Goal: Use online tool/utility

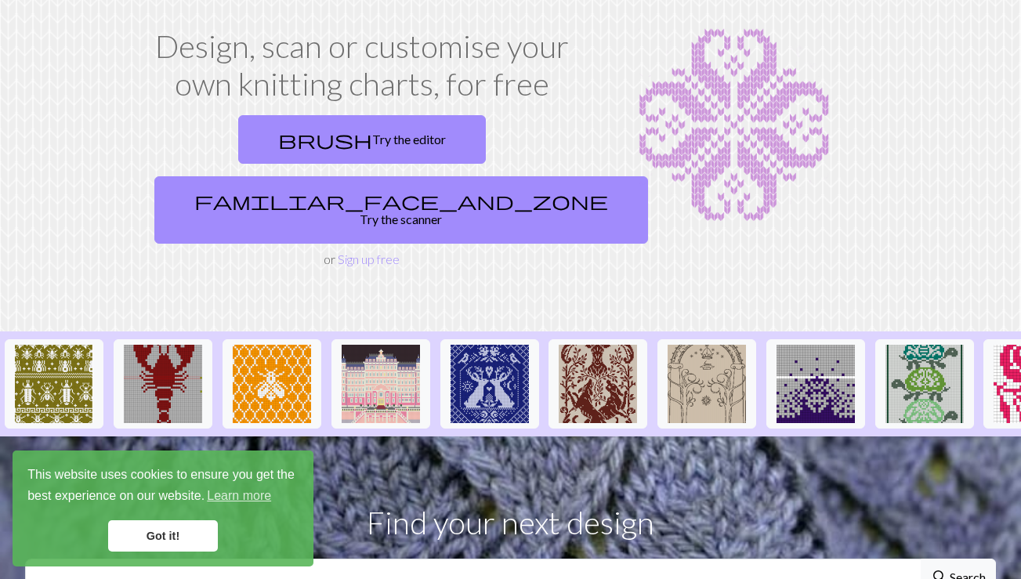
scroll to position [83, 0]
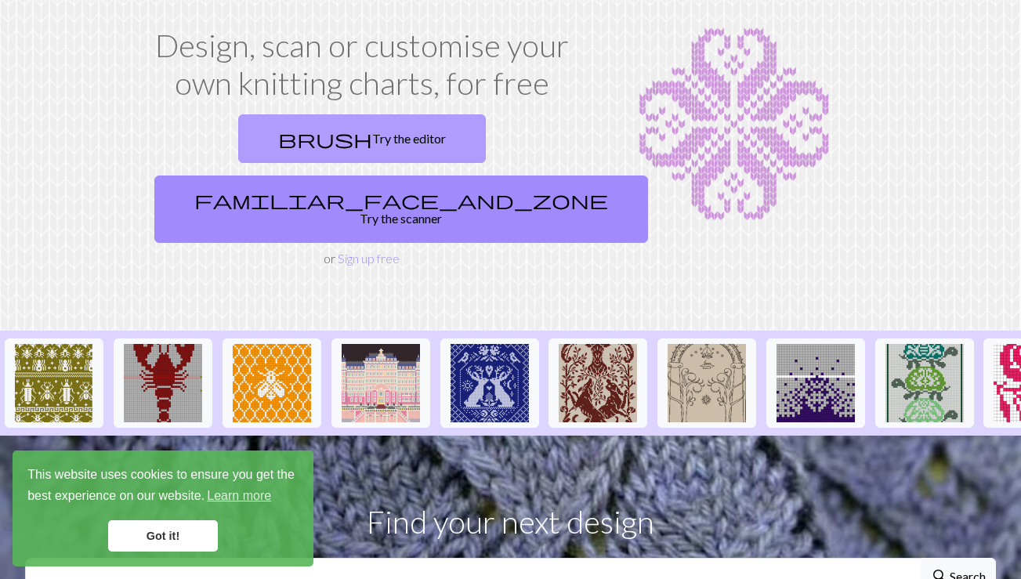
click at [284, 136] on link "brush Try the editor" at bounding box center [361, 138] width 247 height 49
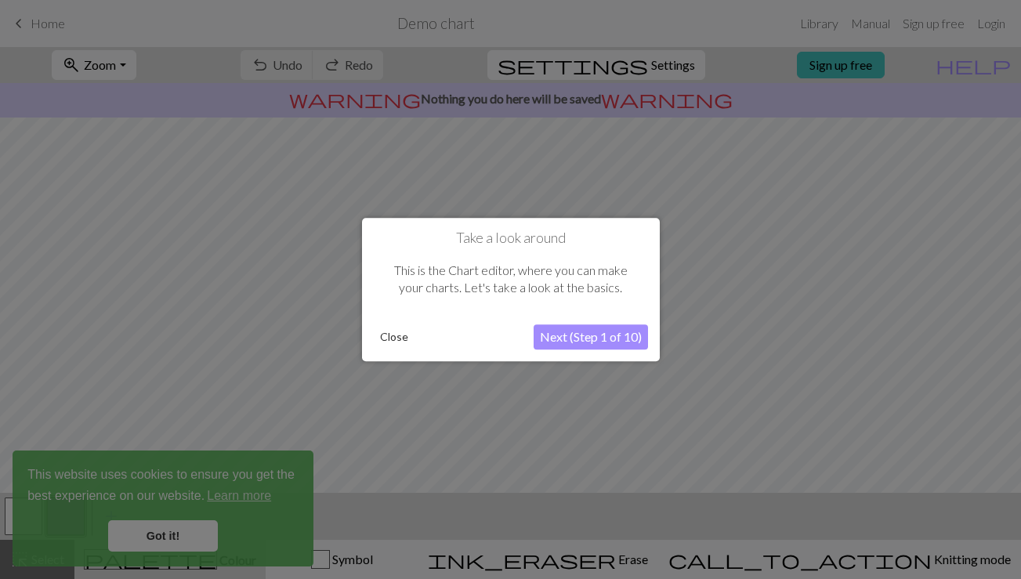
click at [569, 343] on button "Next (Step 1 of 10)" at bounding box center [590, 336] width 114 height 25
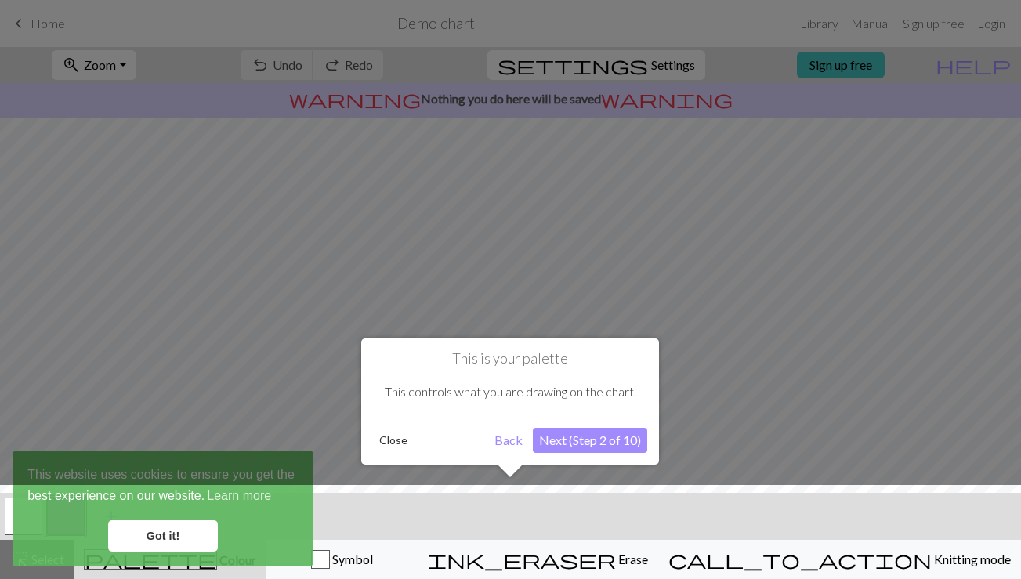
click at [554, 439] on button "Next (Step 2 of 10)" at bounding box center [590, 440] width 114 height 25
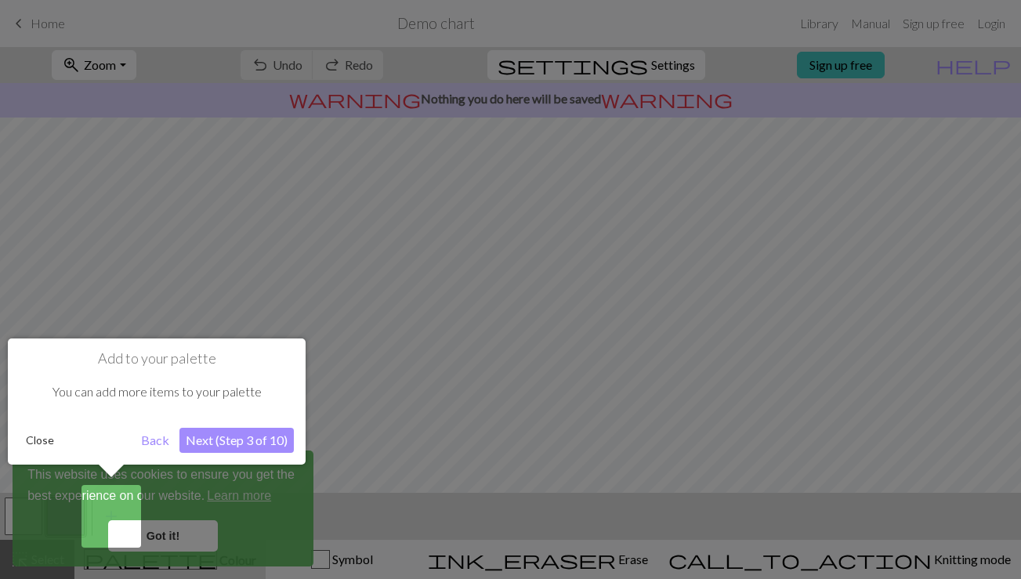
click at [168, 537] on div at bounding box center [510, 289] width 1021 height 579
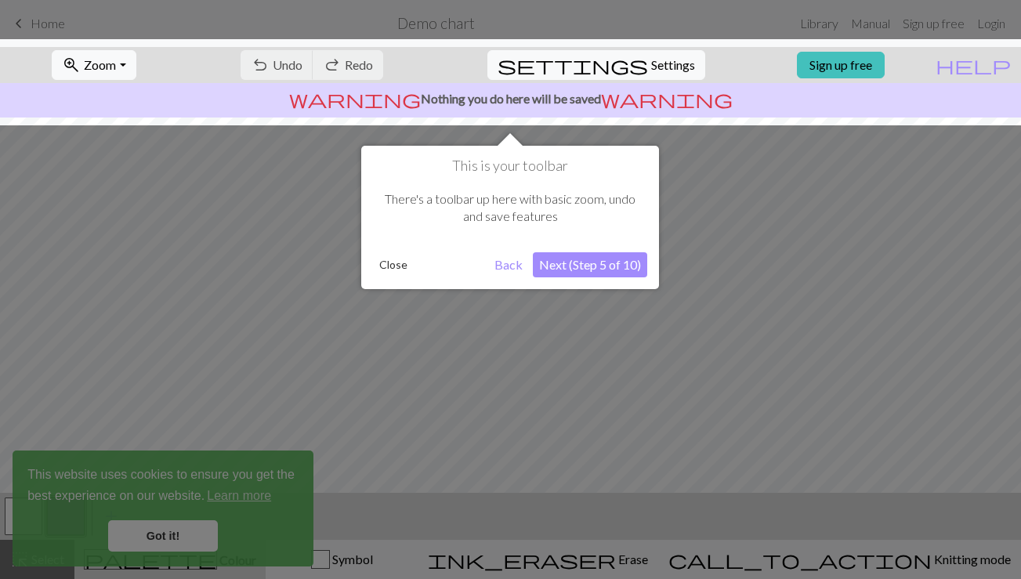
click at [569, 266] on button "Next (Step 5 of 10)" at bounding box center [590, 264] width 114 height 25
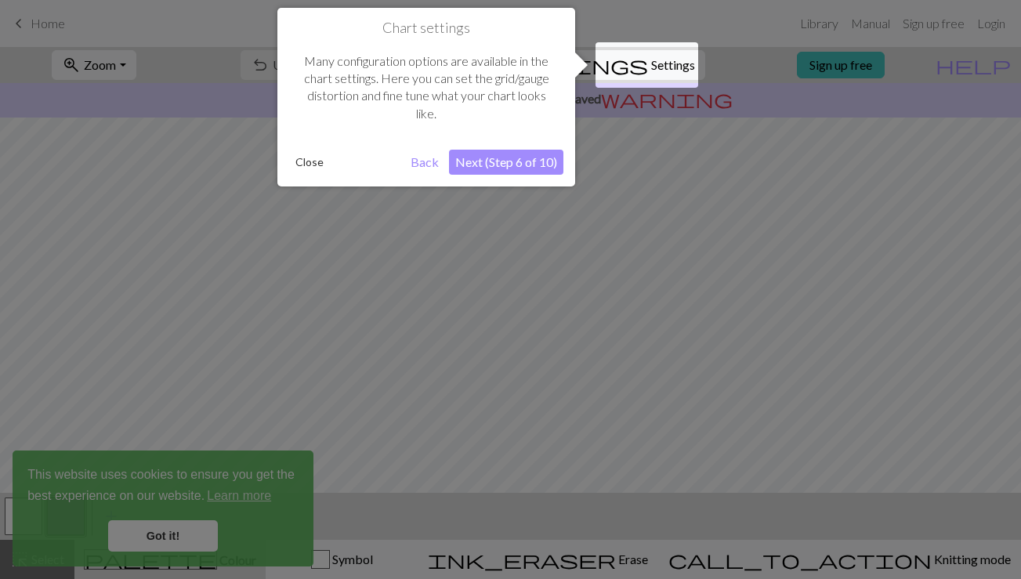
click at [487, 161] on button "Next (Step 6 of 10)" at bounding box center [506, 162] width 114 height 25
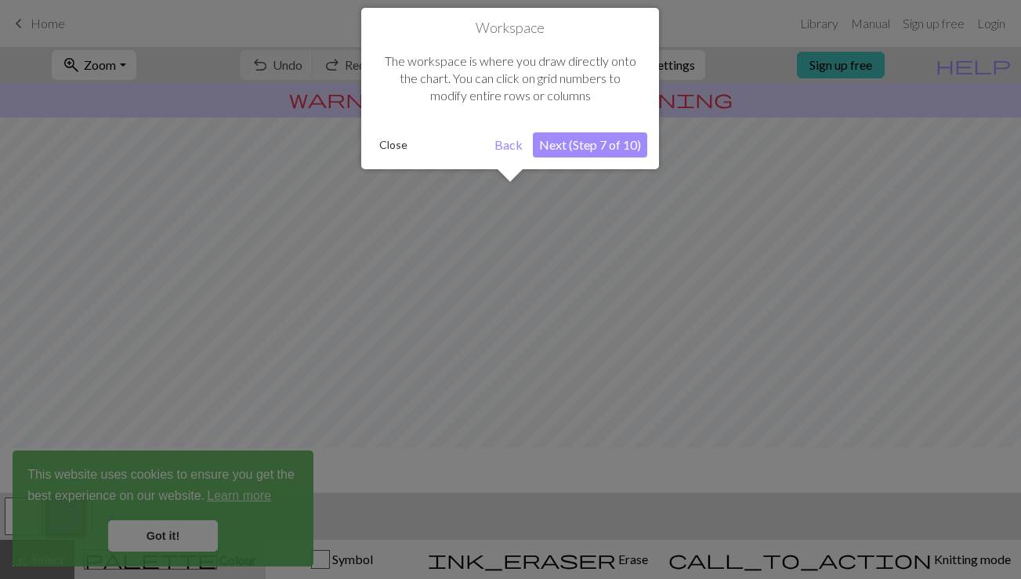
scroll to position [94, 0]
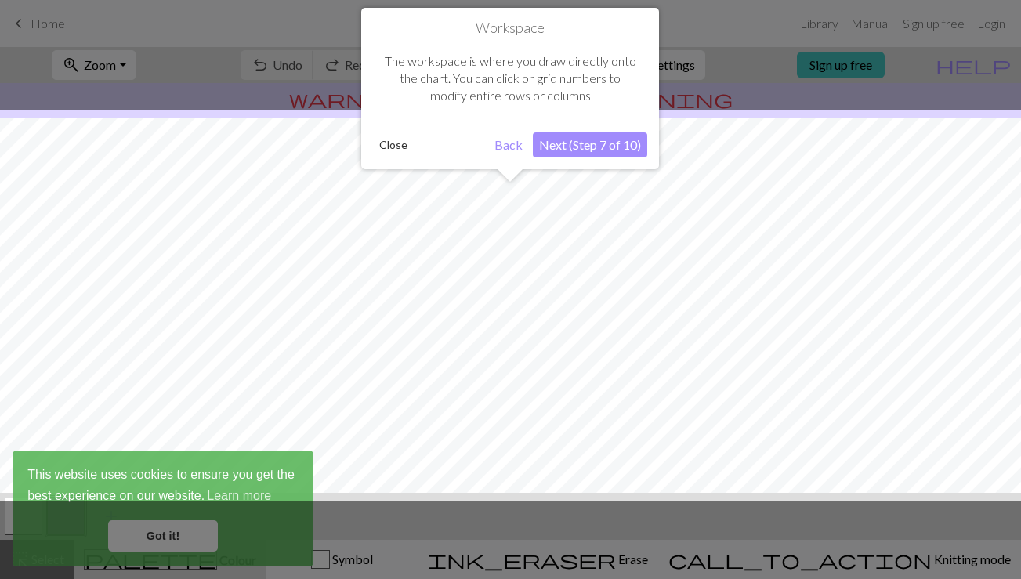
click at [564, 144] on button "Next (Step 7 of 10)" at bounding box center [590, 144] width 114 height 25
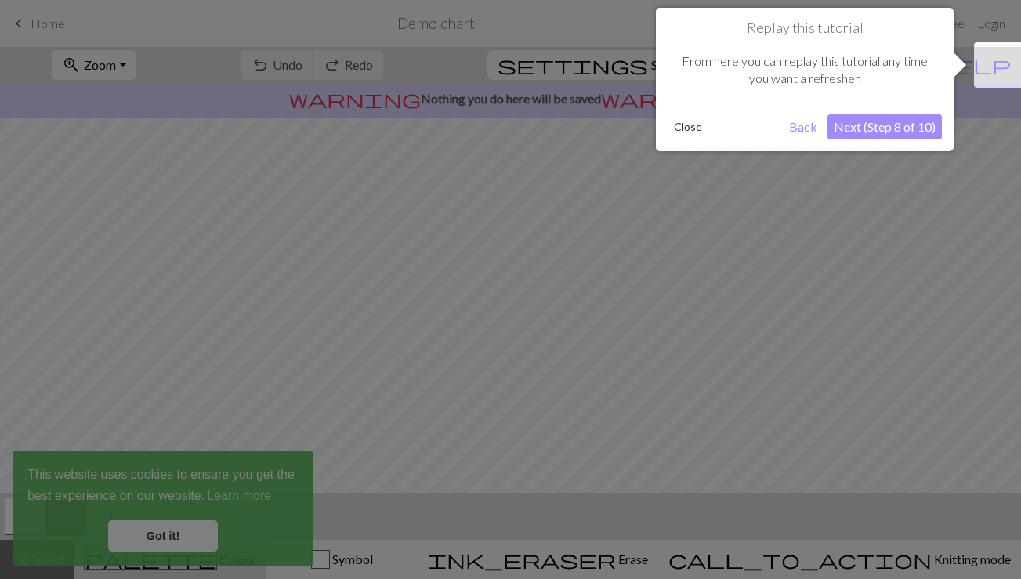
click at [836, 134] on button "Next (Step 8 of 10)" at bounding box center [884, 126] width 114 height 25
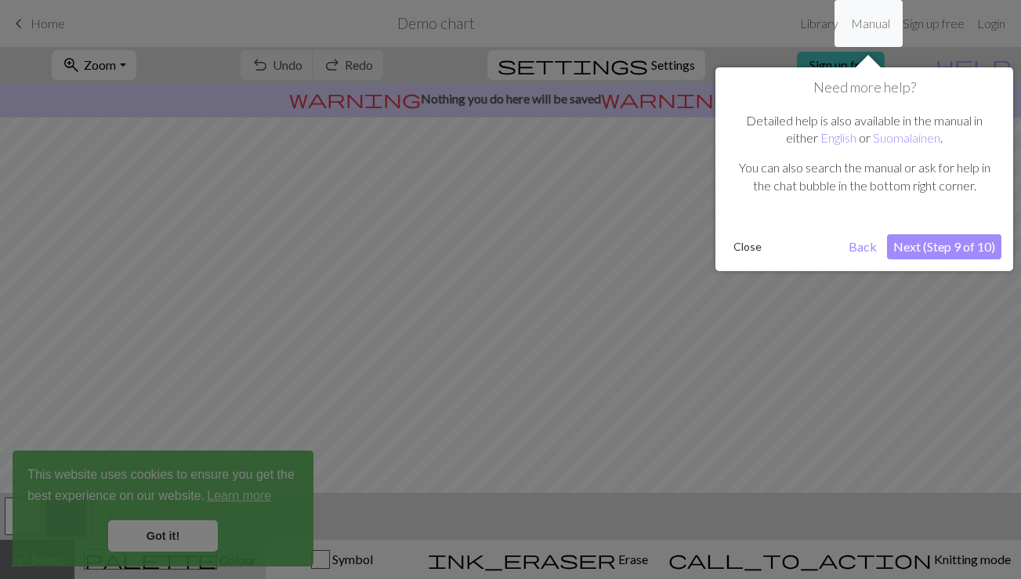
click at [905, 253] on button "Next (Step 9 of 10)" at bounding box center [944, 246] width 114 height 25
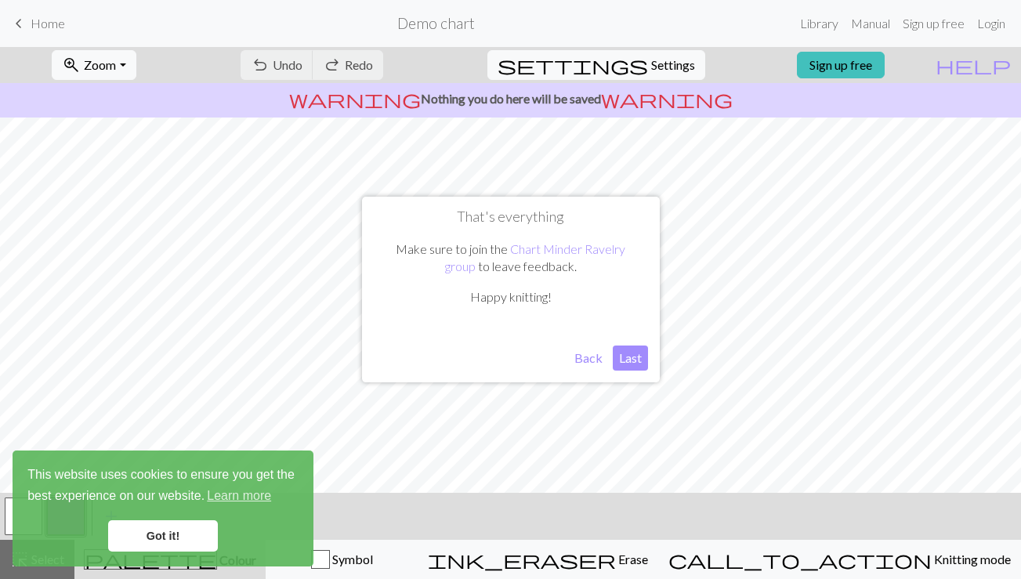
click at [628, 363] on button "Last" at bounding box center [629, 357] width 35 height 25
click at [169, 539] on link "Got it!" at bounding box center [163, 535] width 110 height 31
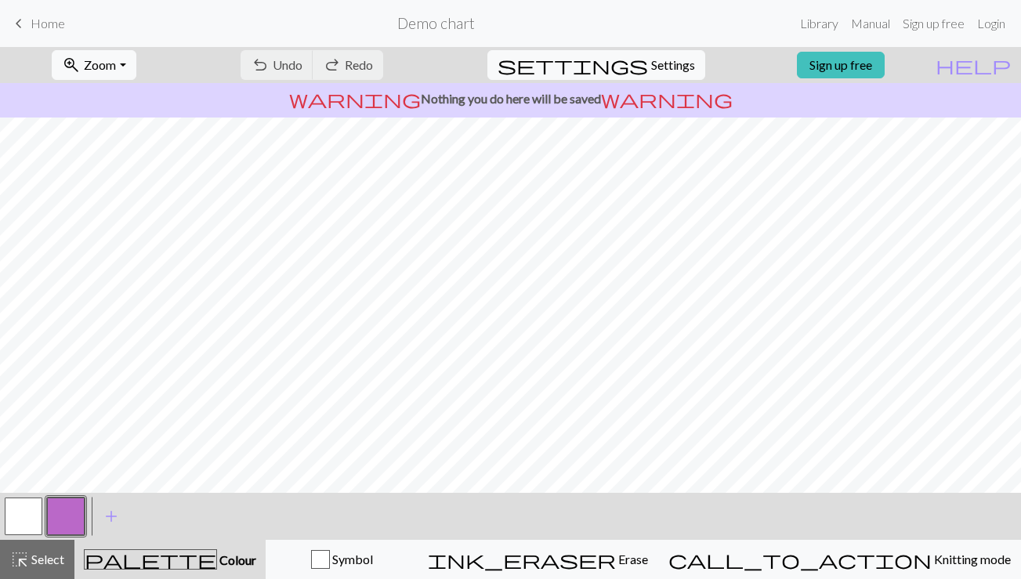
click at [75, 519] on button "button" at bounding box center [66, 516] width 38 height 38
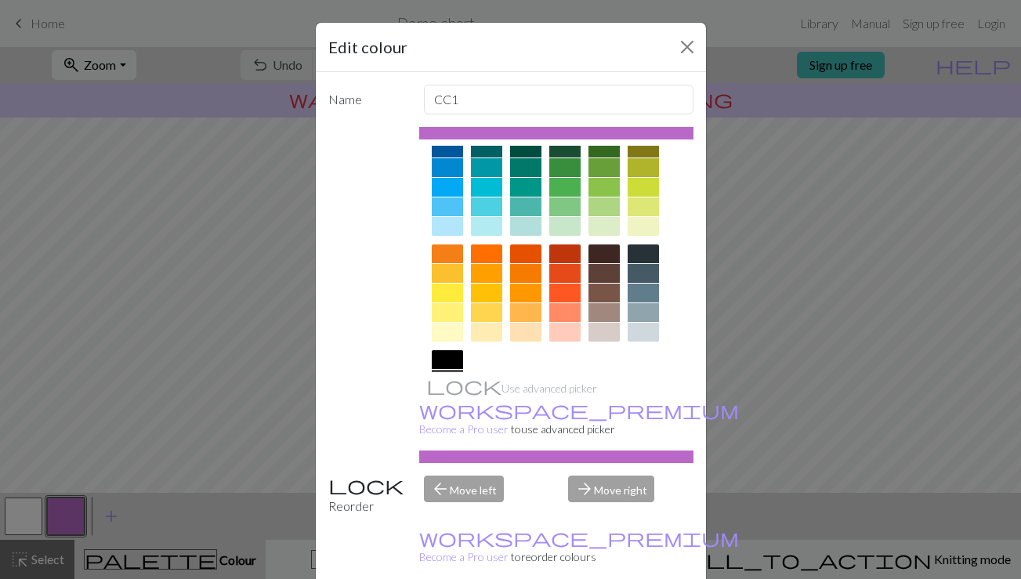
scroll to position [131, 0]
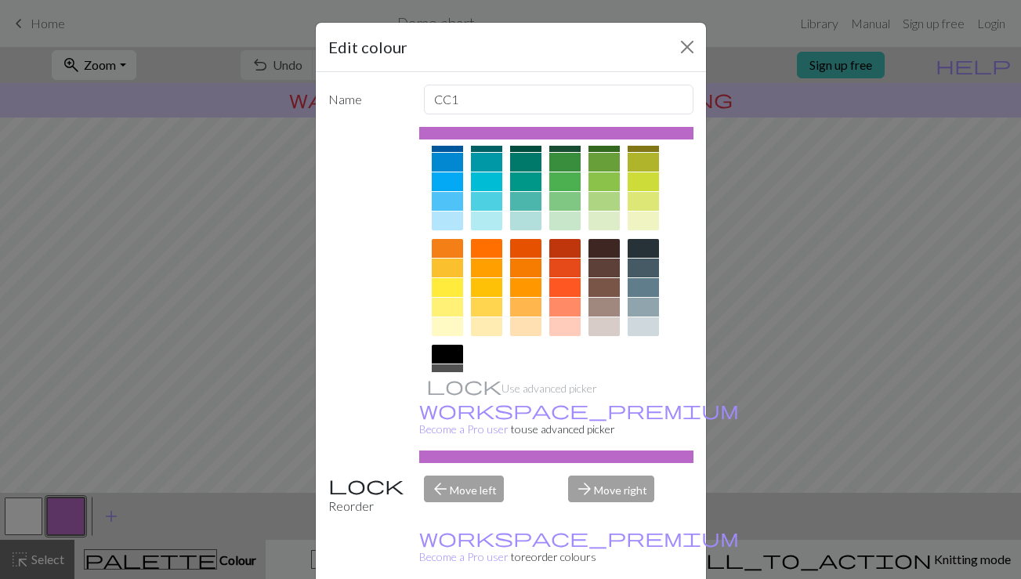
click at [645, 302] on div at bounding box center [642, 307] width 31 height 19
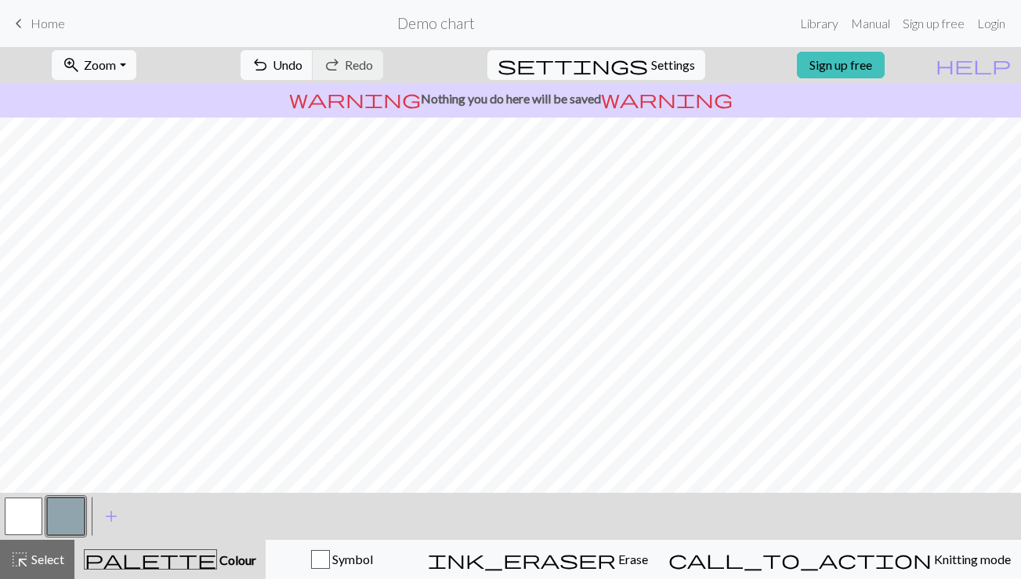
click at [27, 518] on button "button" at bounding box center [24, 516] width 38 height 38
click at [20, 515] on button "button" at bounding box center [24, 516] width 38 height 38
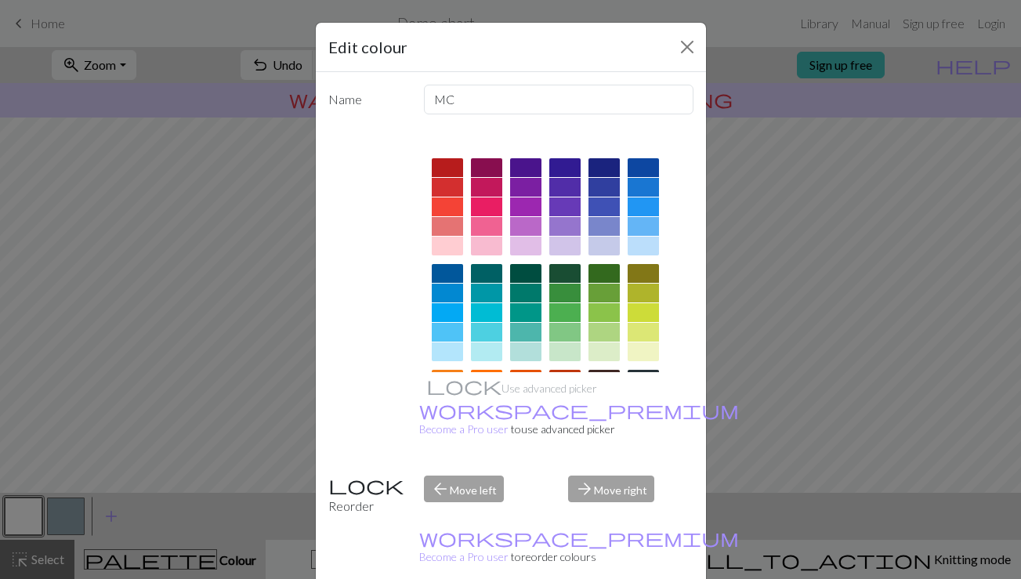
click at [612, 164] on div at bounding box center [603, 167] width 31 height 19
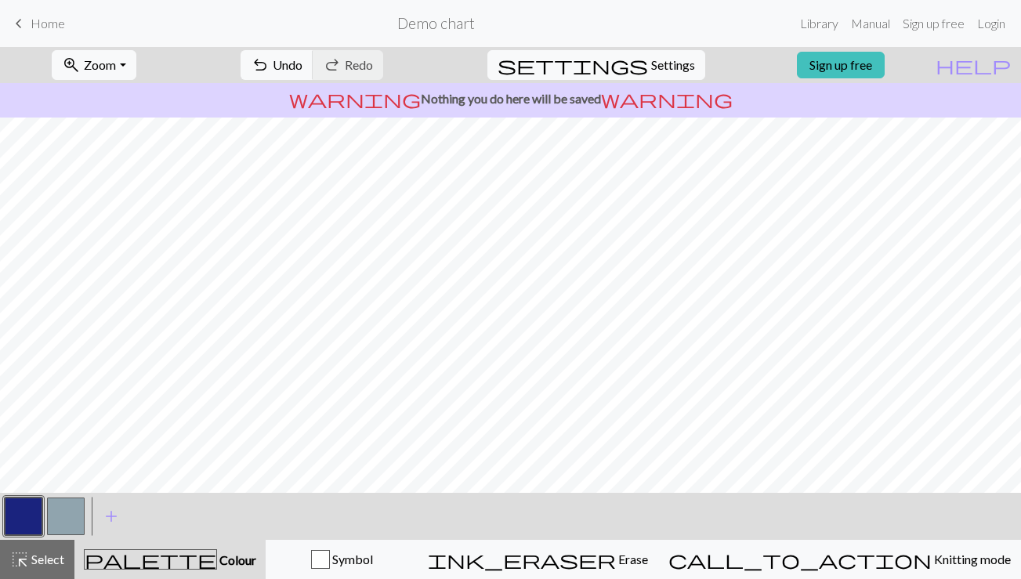
scroll to position [0, 0]
